Goal: Check status: Check status

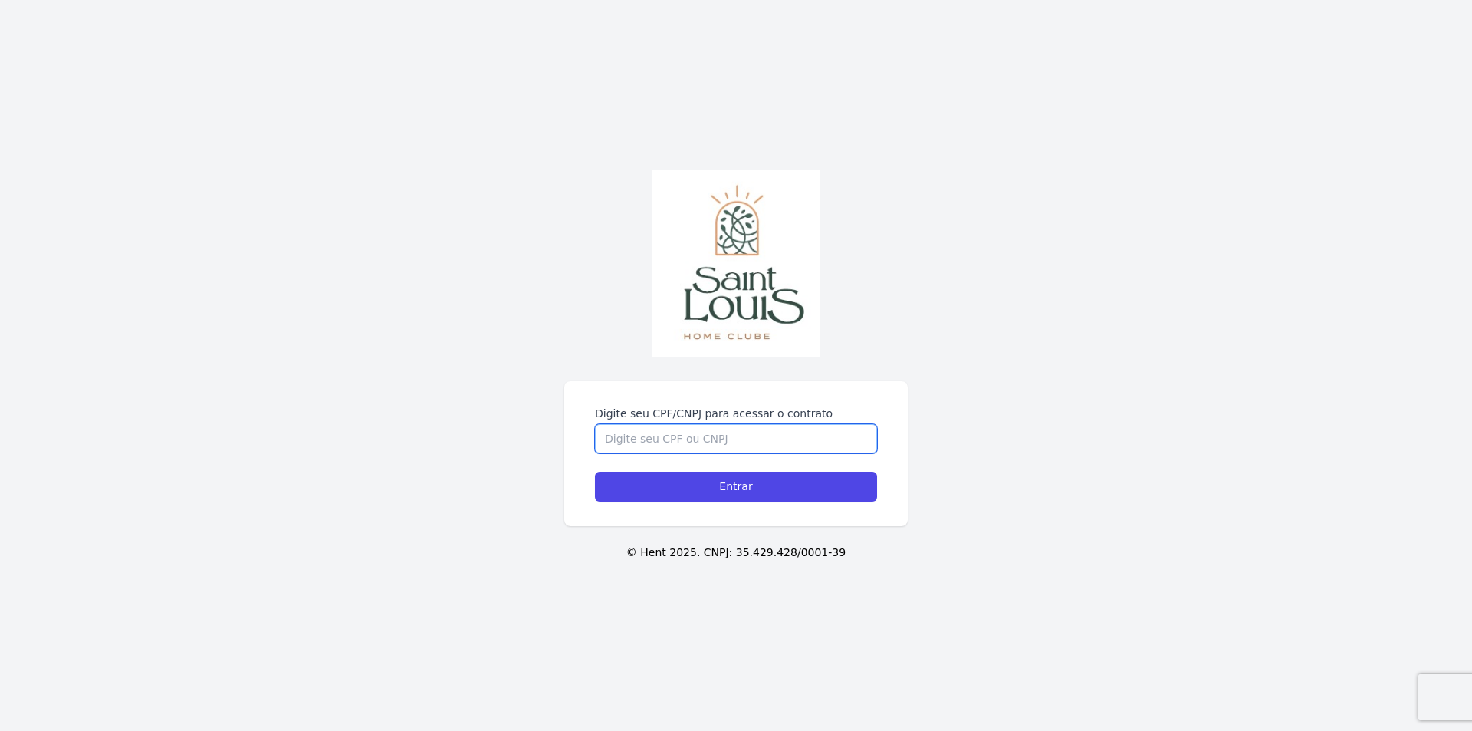
click at [652, 436] on input "Digite seu CPF/CNPJ para acessar o contrato" at bounding box center [736, 438] width 282 height 29
type input "02801234001"
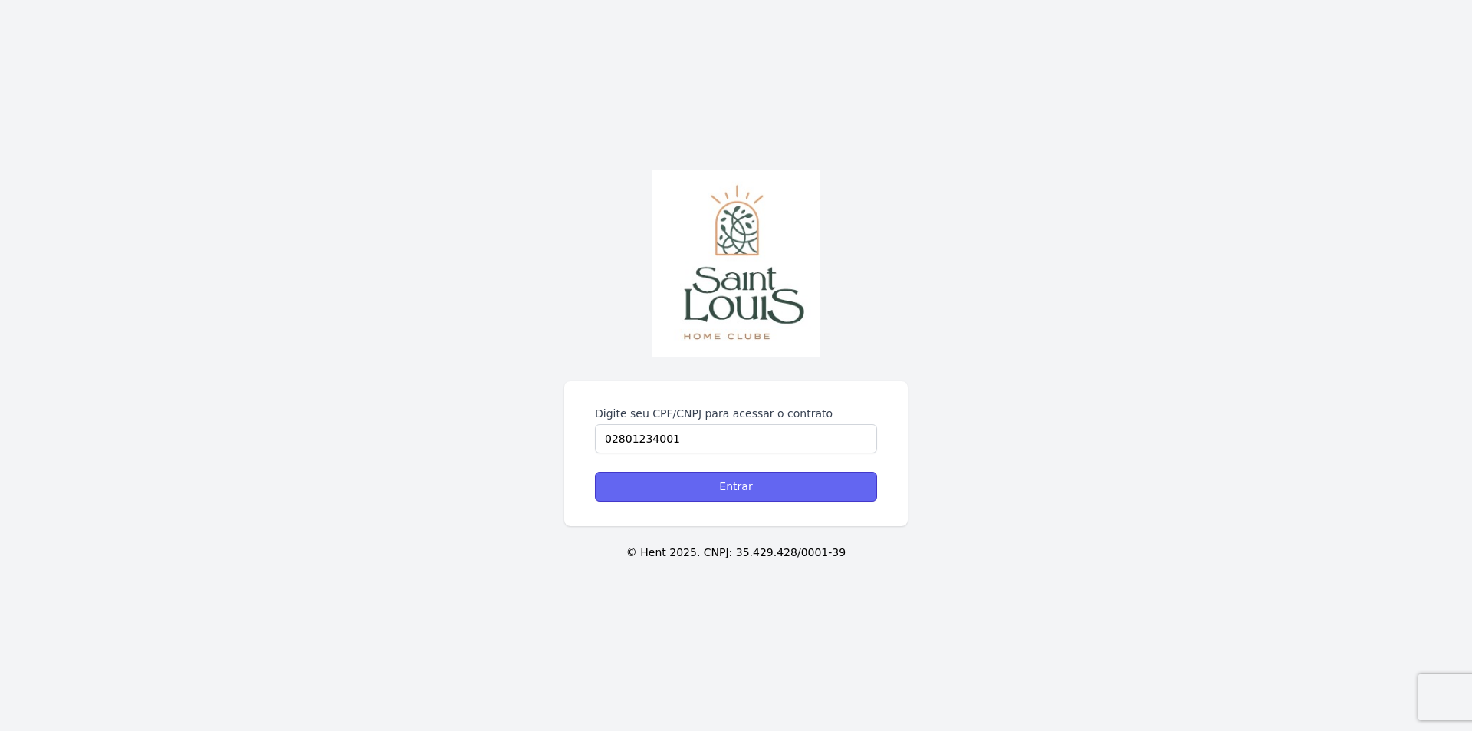
click at [721, 483] on input "Entrar" at bounding box center [736, 487] width 282 height 30
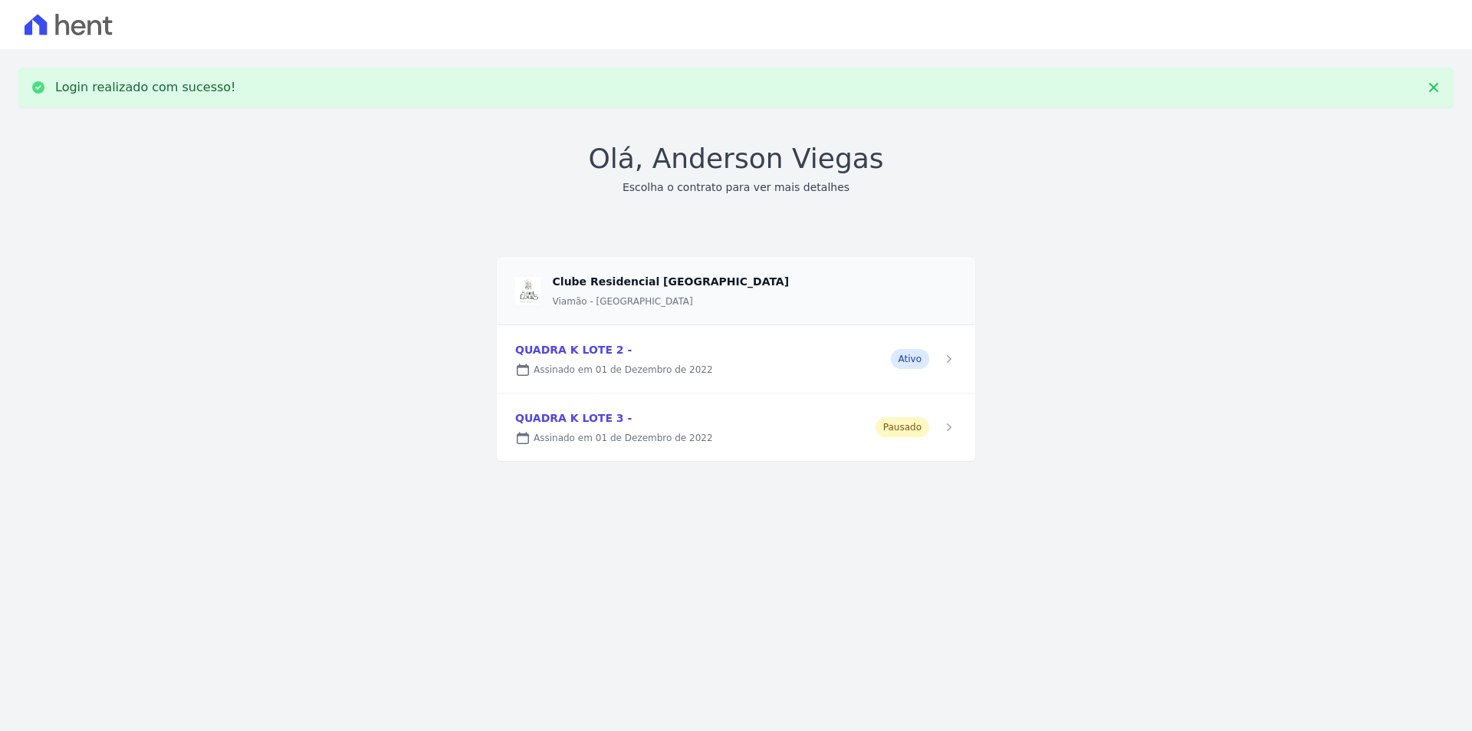
click at [594, 358] on link at bounding box center [736, 358] width 479 height 67
